Goal: Navigation & Orientation: Go to known website

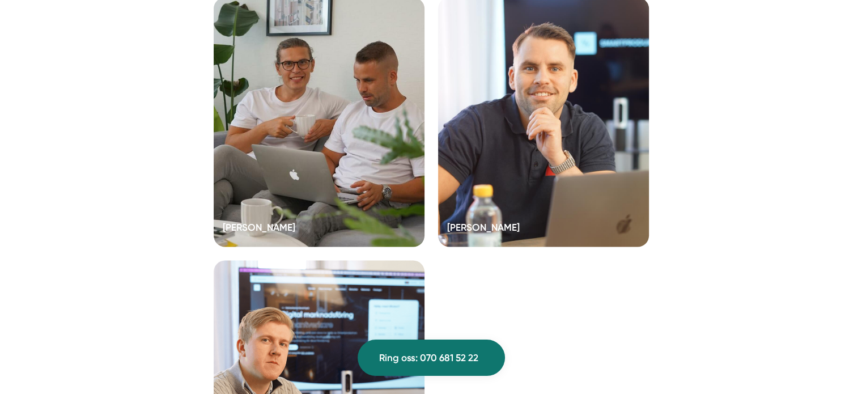
scroll to position [2266, 0]
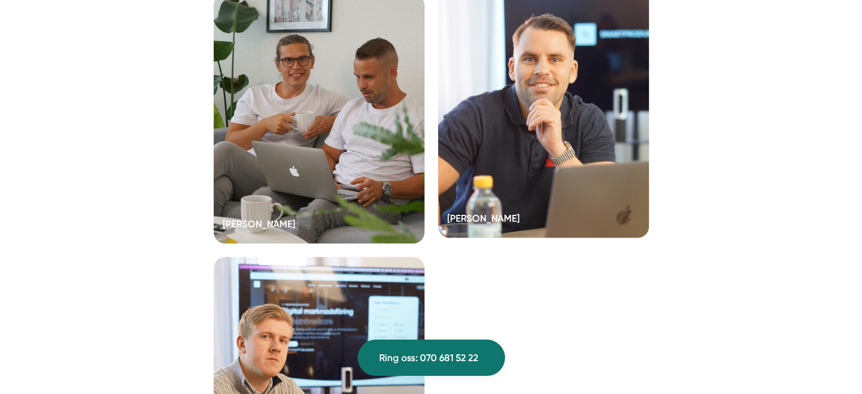
click at [551, 144] on div at bounding box center [543, 113] width 211 height 249
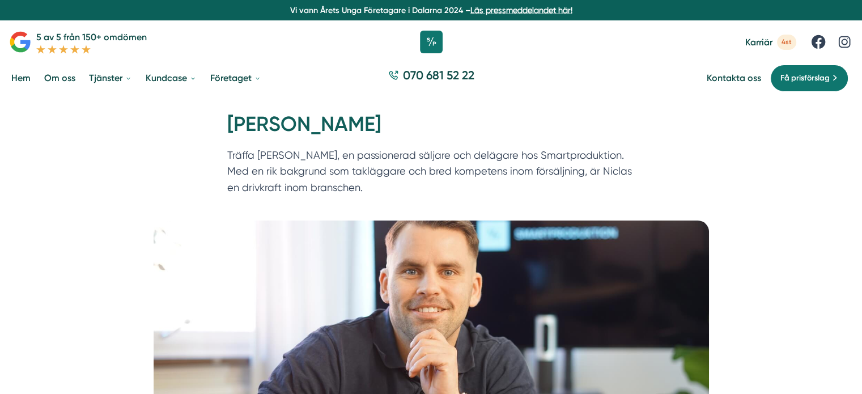
click at [26, 75] on link "Hem" at bounding box center [21, 77] width 24 height 29
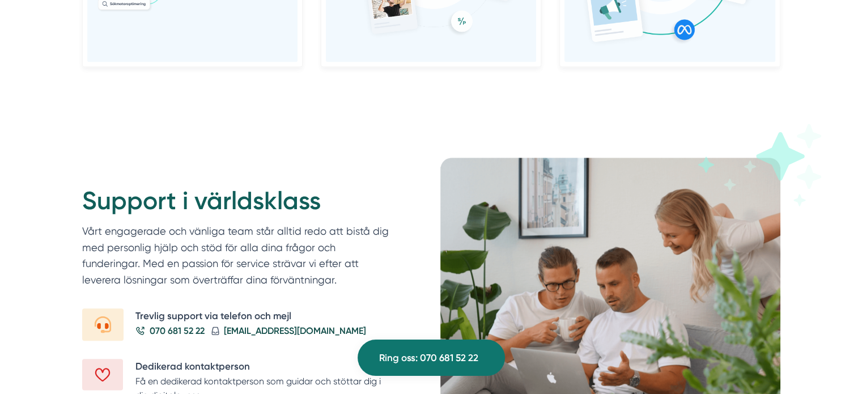
scroll to position [1331, 0]
